Goal: Task Accomplishment & Management: Use online tool/utility

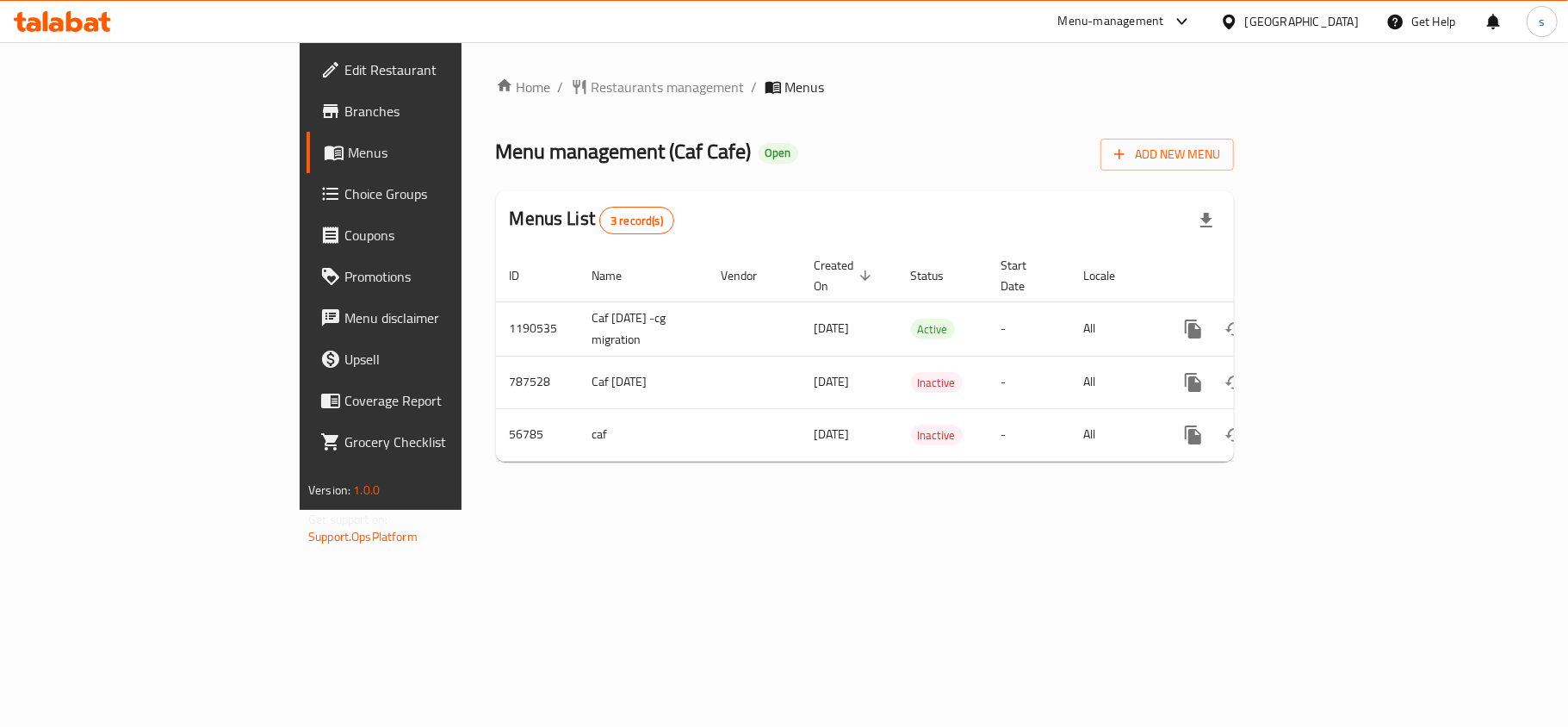
click at [344, 186] on span "Choice Groups" at bounding box center [446, 193] width 203 height 21
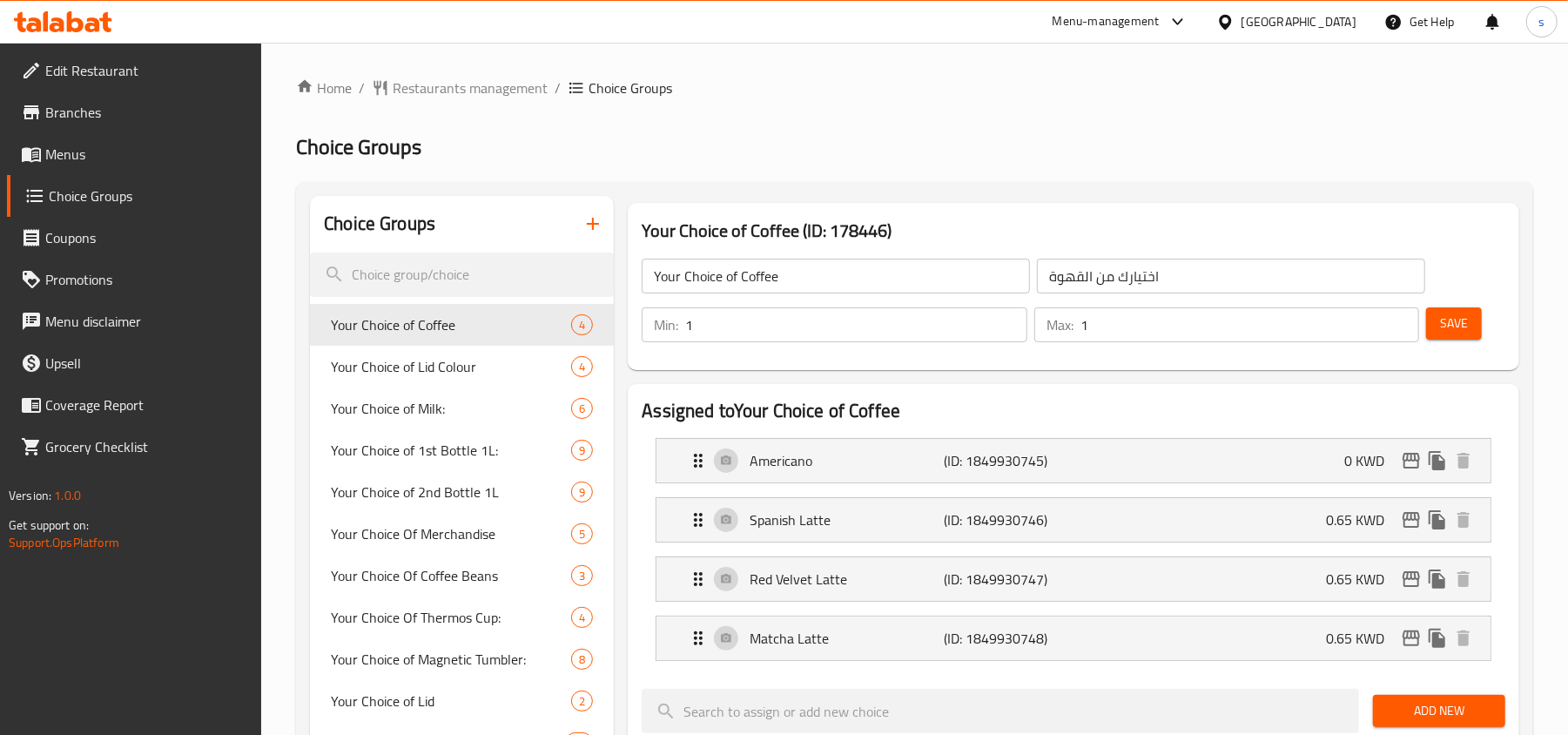
click at [373, 271] on input "search" at bounding box center [461, 274] width 303 height 44
paste input "Add Ons"
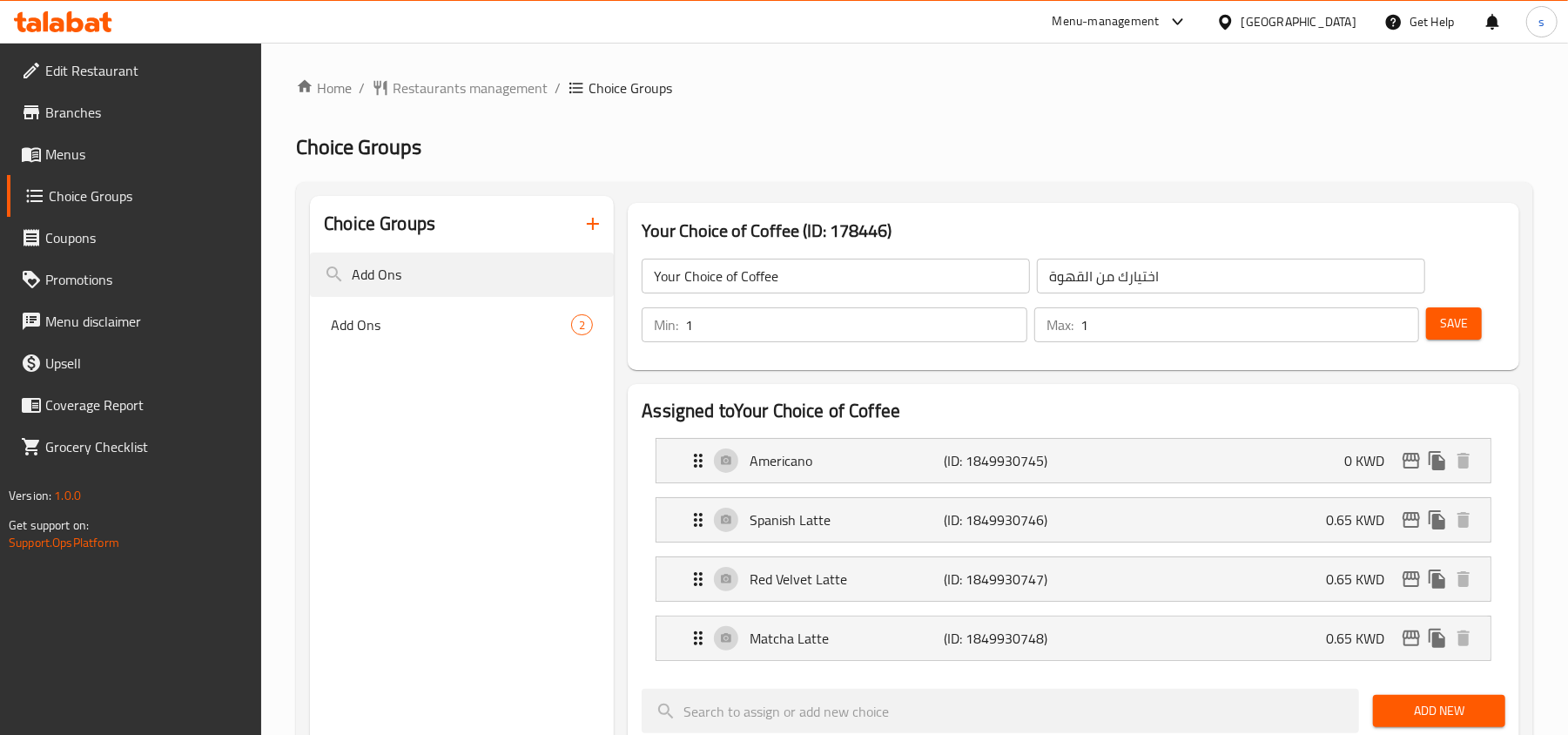
type input "Add Ons"
click at [383, 336] on div "Add Ons 2" at bounding box center [461, 324] width 303 height 42
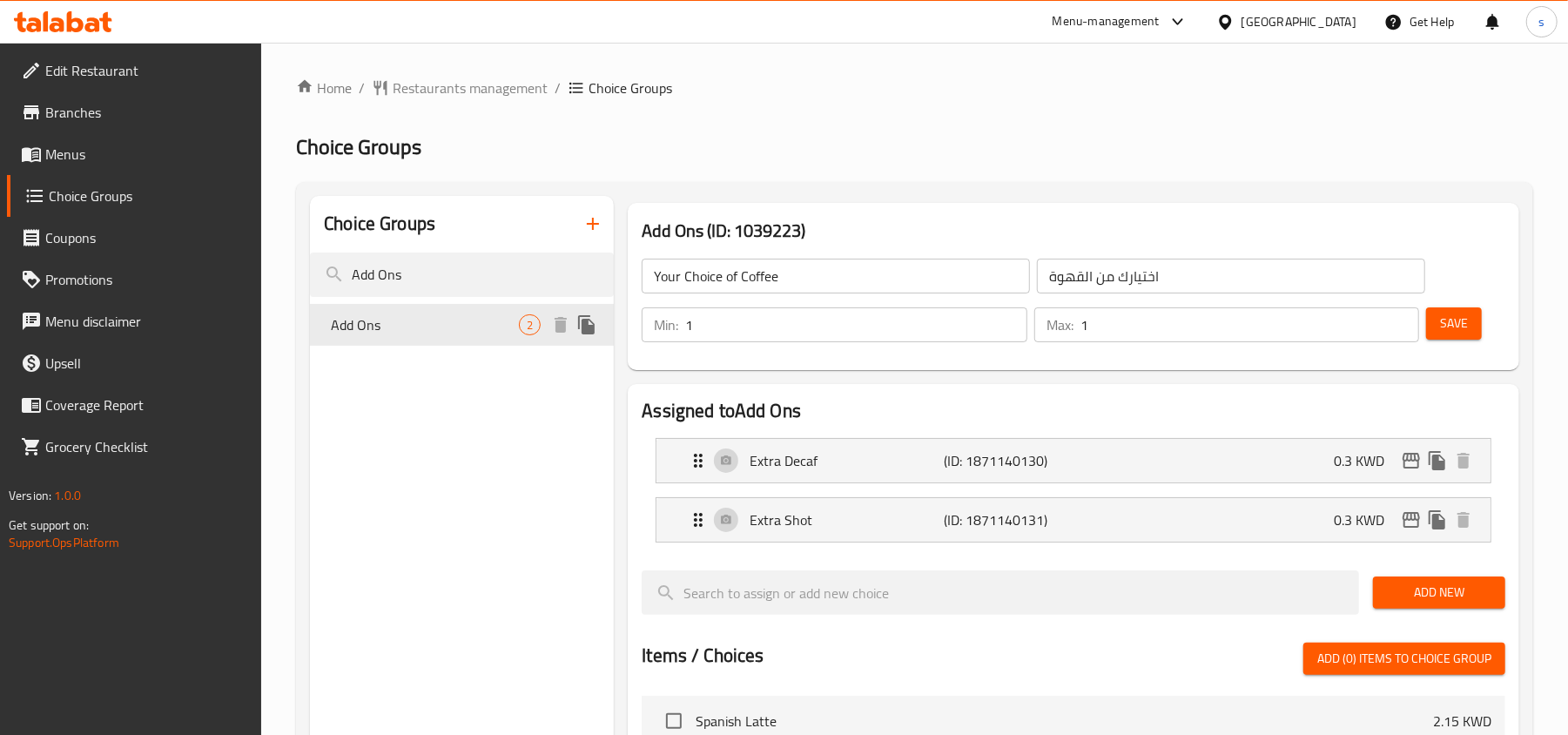
type input "Add Ons"
type input "اضافات"
type input "0"
type input "2"
click at [507, 275] on input "Add Ons" at bounding box center [461, 274] width 303 height 44
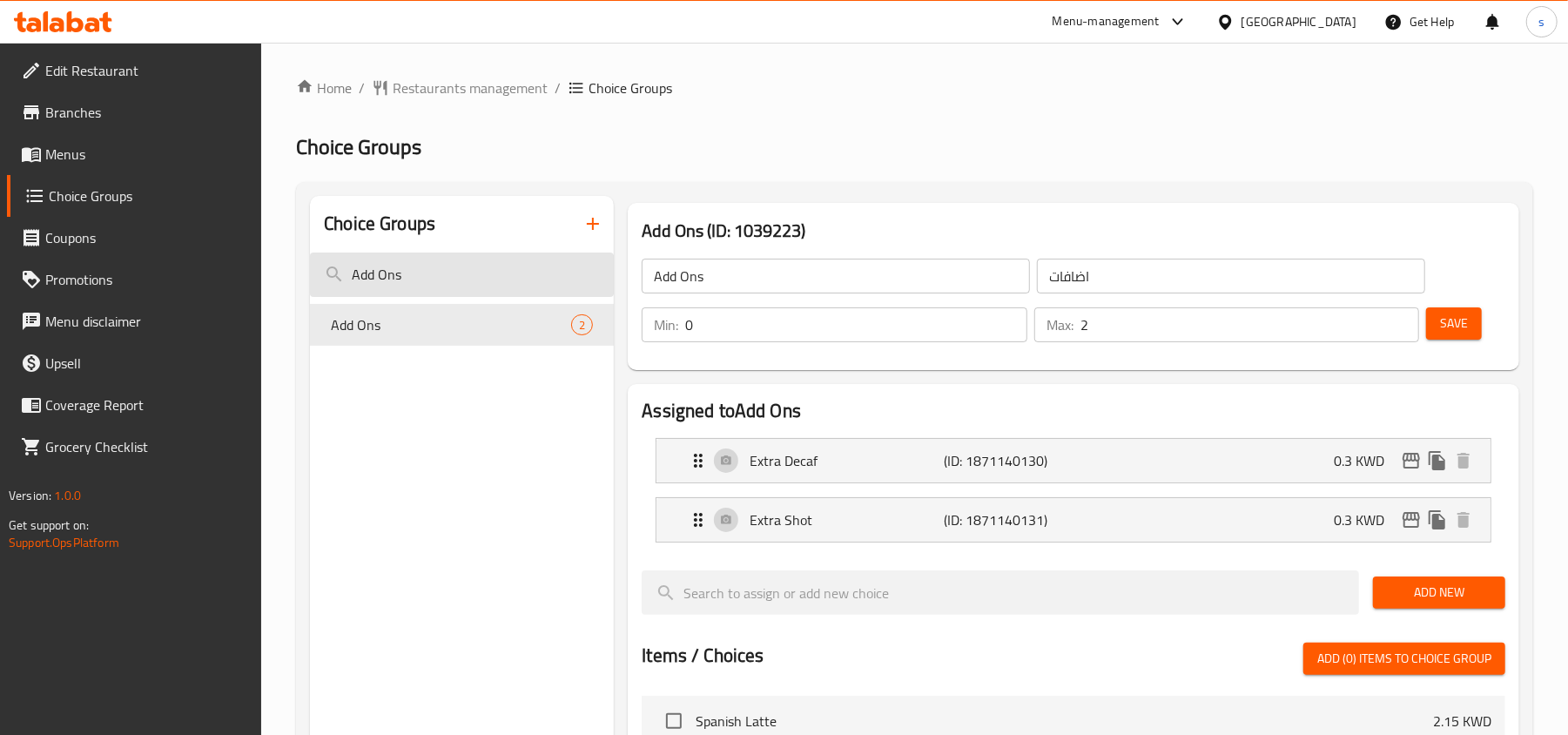
click at [507, 275] on input "Add Ons" at bounding box center [461, 274] width 303 height 44
paste input "Choose Your Coffee Type Americano"
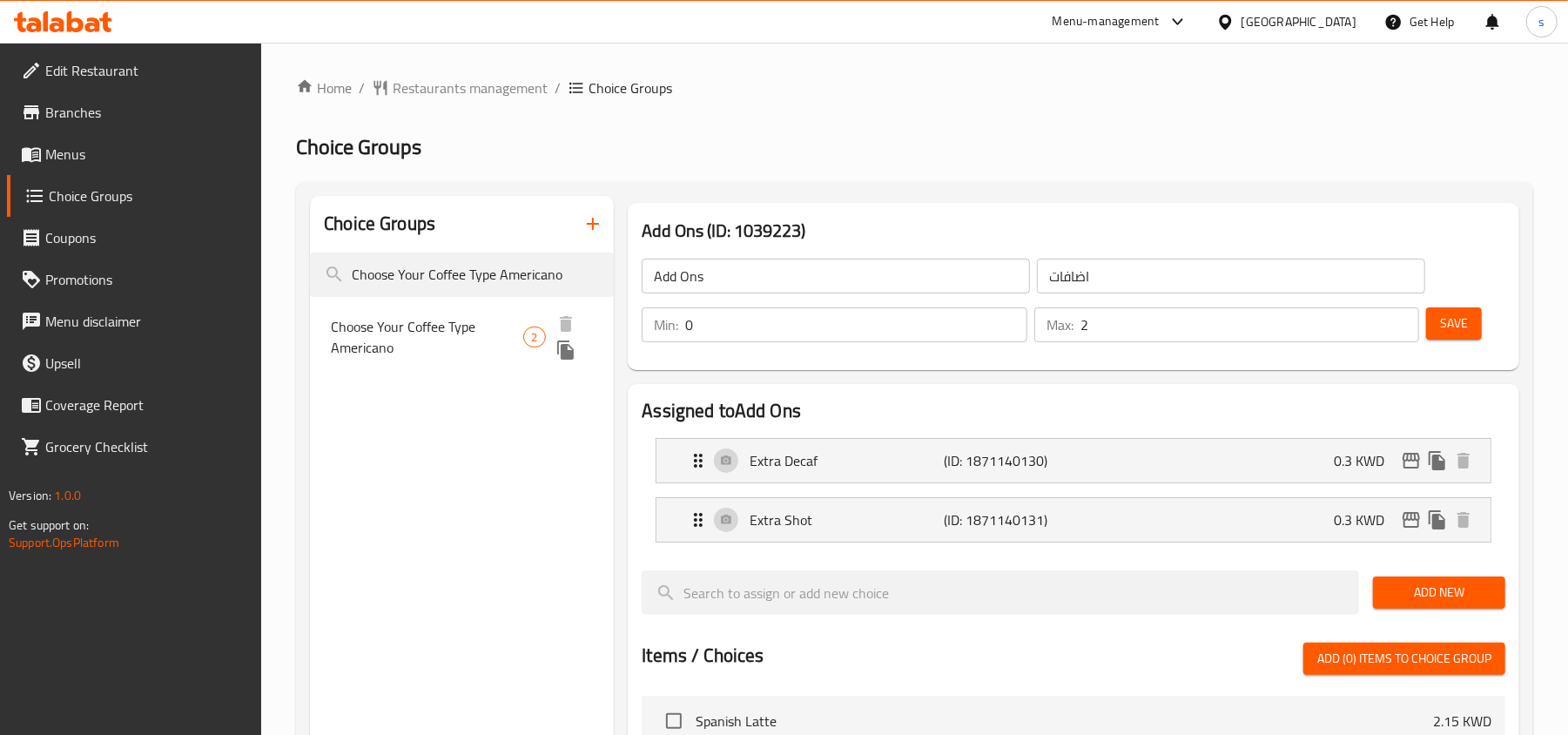
type input "Choose Your Coffee Type Americano"
click at [436, 325] on span "Choose Your Coffee Type Americano" at bounding box center [427, 337] width 192 height 42
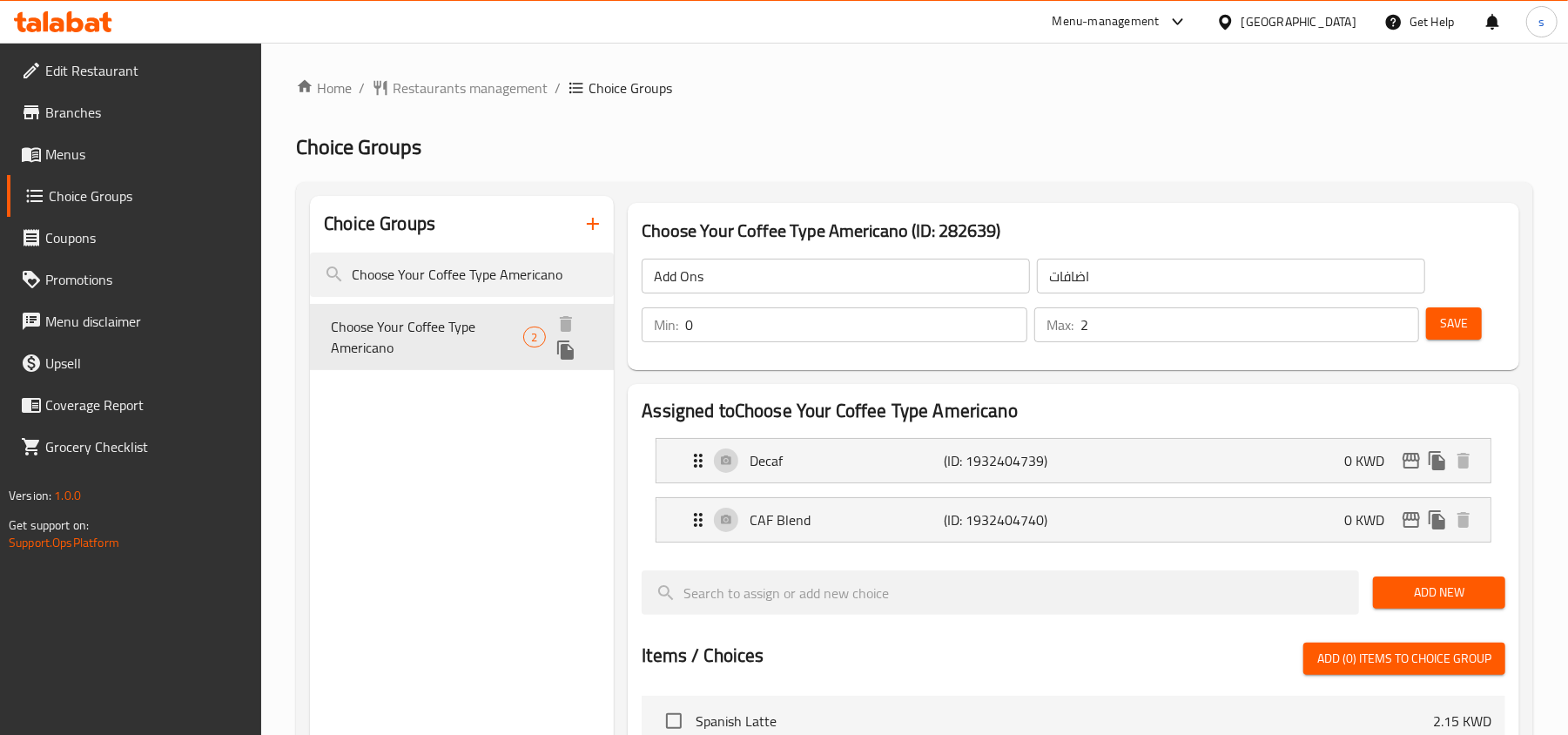
type input "Choose Your Coffee Type Americano"
type input "اختر نوع قهوتك أمريكانو"
type input "1"
